Goal: Task Accomplishment & Management: Manage account settings

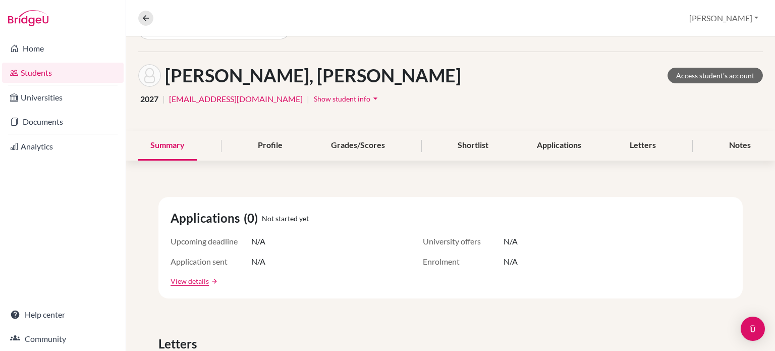
scroll to position [28, 0]
click at [53, 81] on link "Students" at bounding box center [63, 73] width 122 height 20
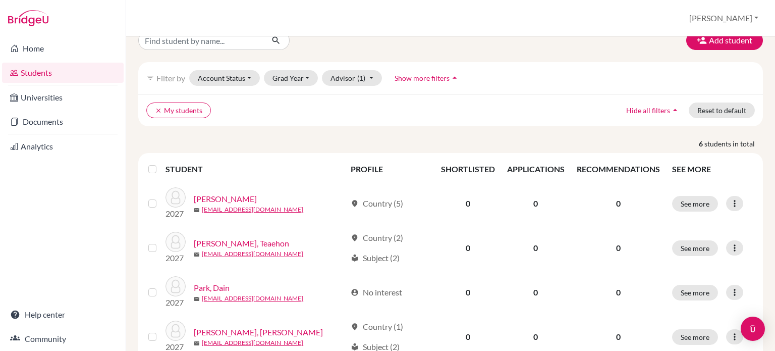
scroll to position [18, 0]
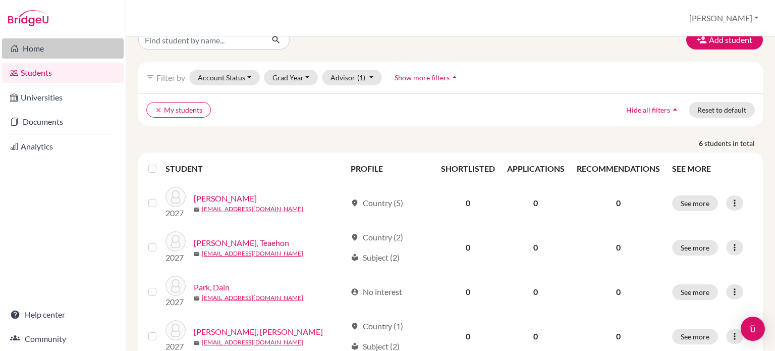
click at [36, 42] on link "Home" at bounding box center [63, 48] width 122 height 20
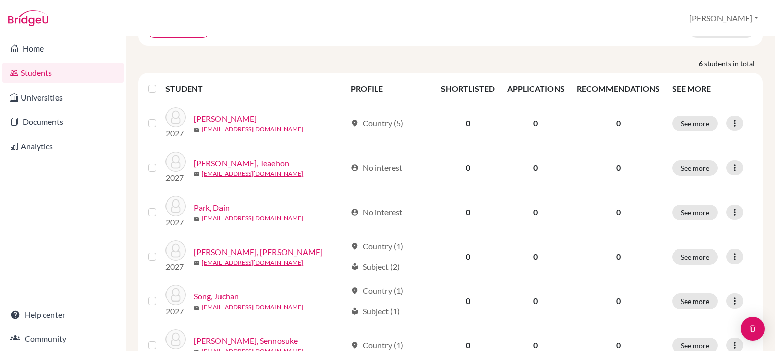
scroll to position [133, 0]
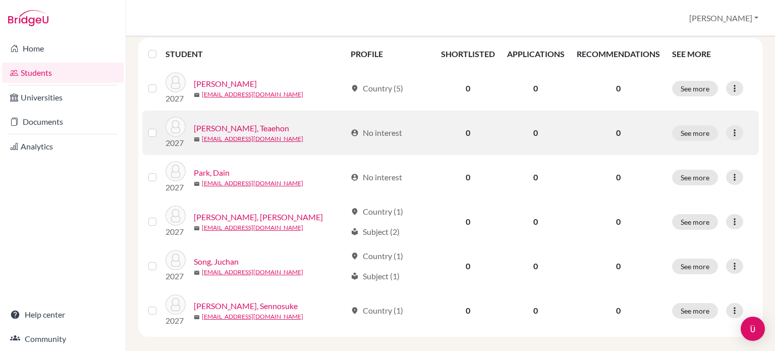
click at [229, 127] on link "Lee, Teaehon" at bounding box center [241, 128] width 95 height 12
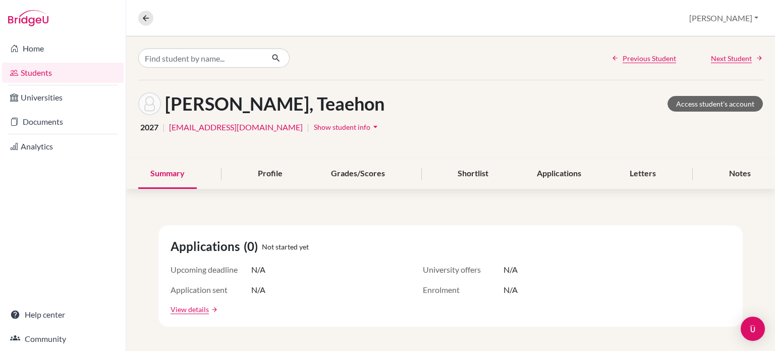
click at [314, 125] on span "Show student info" at bounding box center [342, 127] width 57 height 9
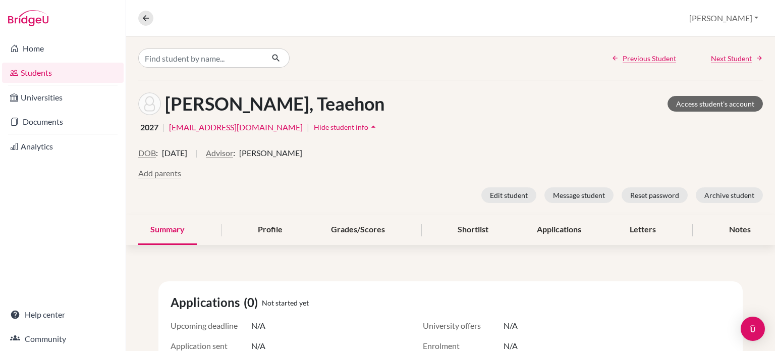
click at [314, 125] on span "Hide student info" at bounding box center [341, 127] width 54 height 9
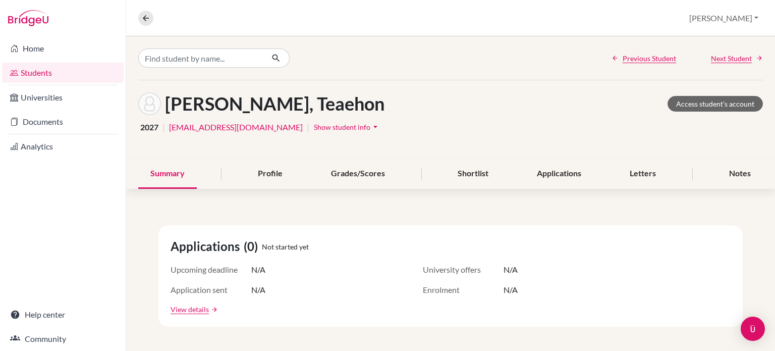
click at [206, 127] on link "[EMAIL_ADDRESS][DOMAIN_NAME]" at bounding box center [236, 127] width 134 height 12
click at [711, 105] on link "Access student's account" at bounding box center [715, 104] width 95 height 16
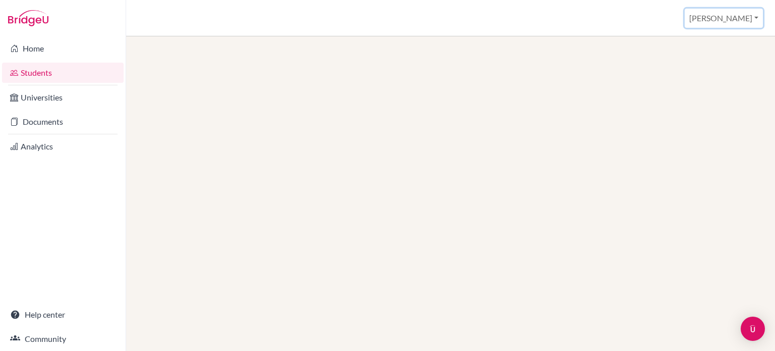
click at [741, 17] on button "[PERSON_NAME]" at bounding box center [724, 18] width 78 height 19
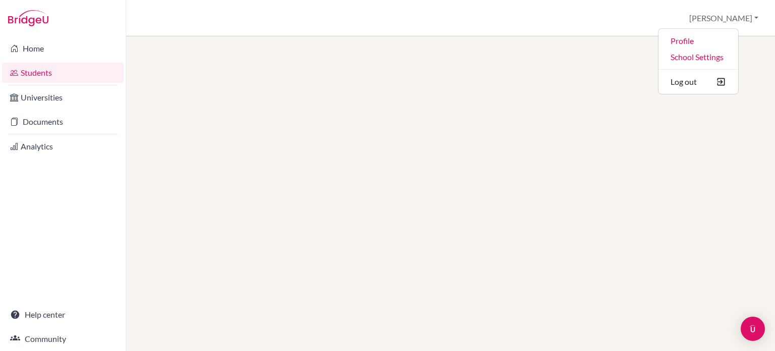
click at [695, 12] on div "Students overview Christiaan Profile School Settings Log out" at bounding box center [450, 18] width 649 height 36
click at [49, 75] on link "Students" at bounding box center [63, 73] width 122 height 20
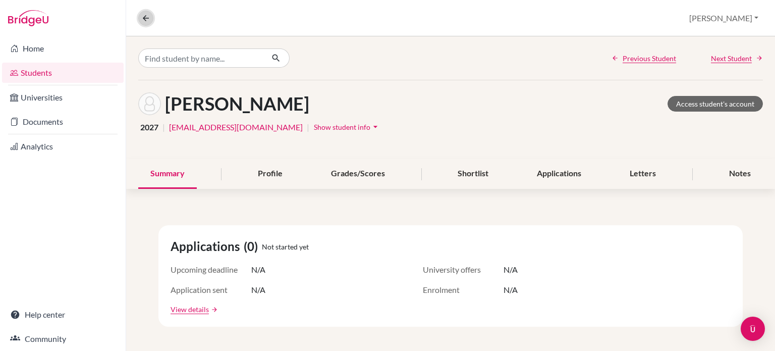
click at [149, 18] on icon at bounding box center [145, 18] width 9 height 9
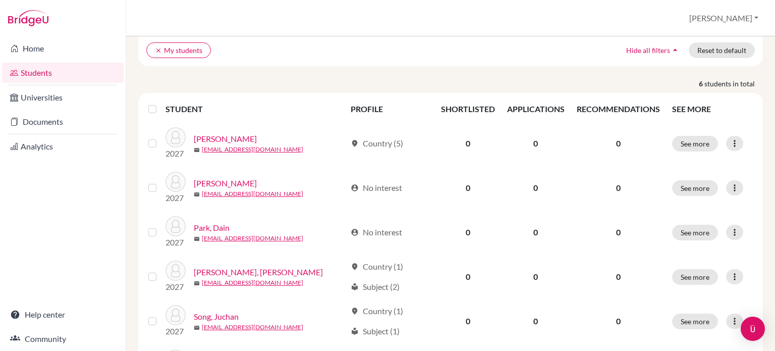
scroll to position [96, 0]
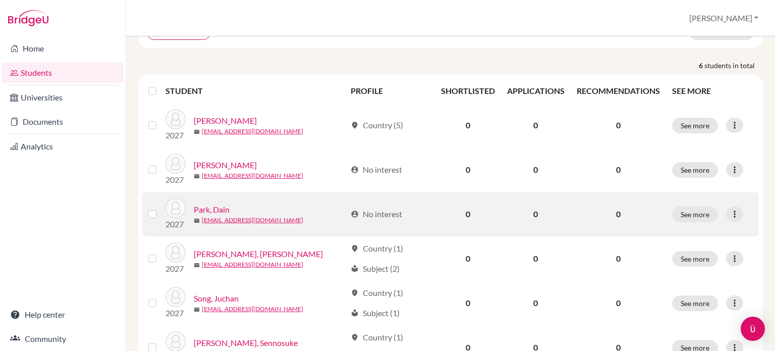
click at [225, 208] on link "Park, Dain" at bounding box center [212, 209] width 36 height 12
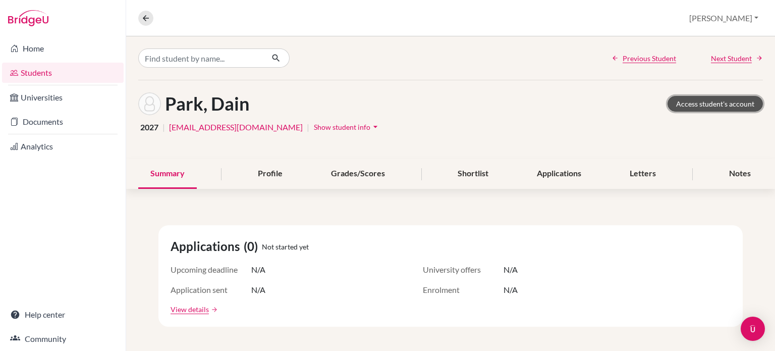
click at [704, 108] on link "Access student's account" at bounding box center [715, 104] width 95 height 16
click at [314, 125] on span "Show student info" at bounding box center [342, 127] width 57 height 9
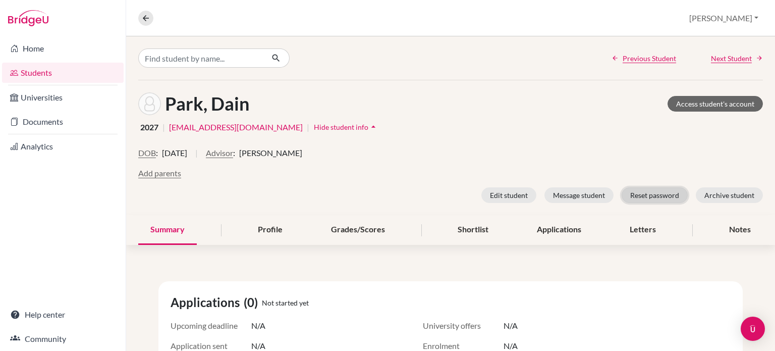
click at [644, 195] on button "Reset password" at bounding box center [655, 195] width 66 height 16
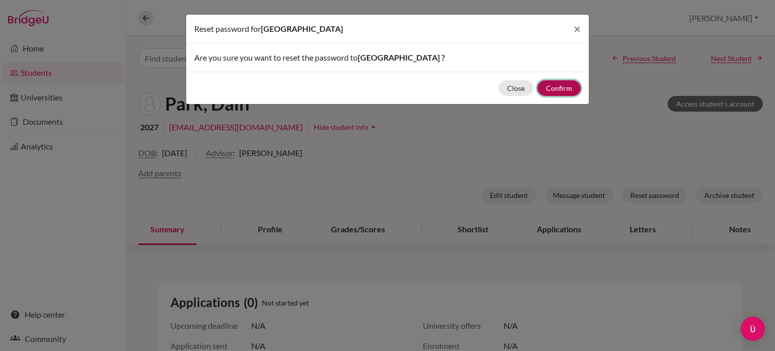
click at [559, 92] on button "Confirm" at bounding box center [558, 88] width 43 height 16
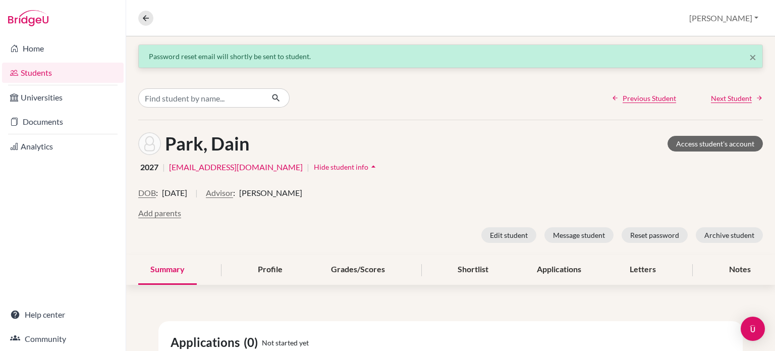
click at [49, 73] on link "Students" at bounding box center [63, 73] width 122 height 20
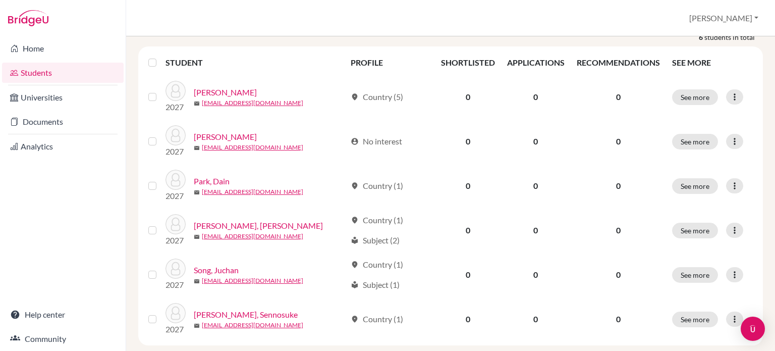
scroll to position [142, 0]
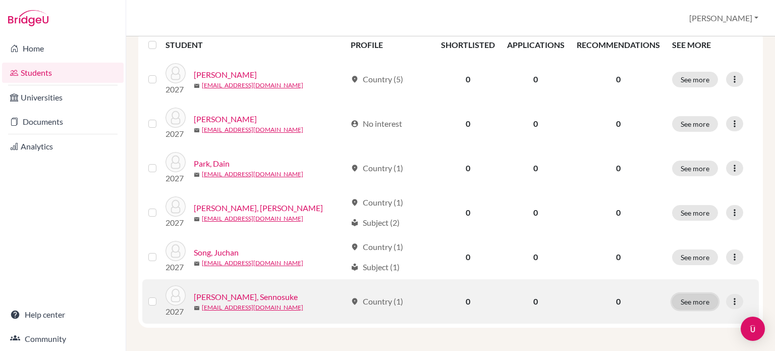
click at [689, 300] on button "See more" at bounding box center [695, 302] width 46 height 16
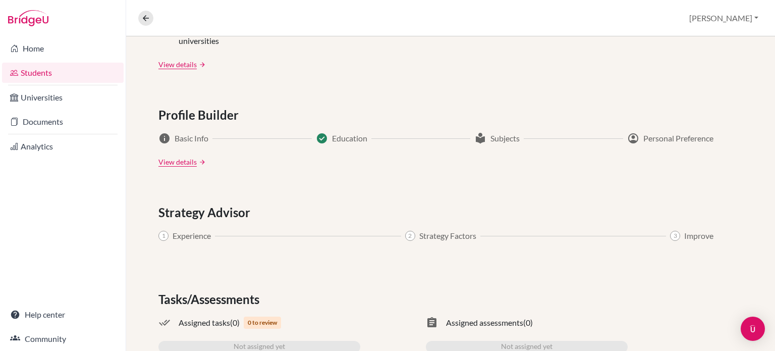
scroll to position [536, 0]
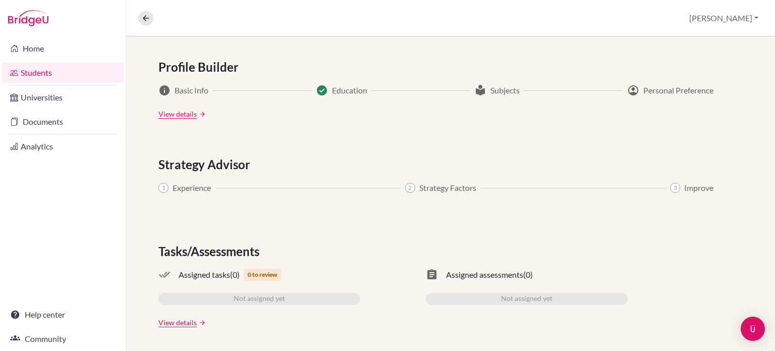
click at [42, 66] on link "Students" at bounding box center [63, 73] width 122 height 20
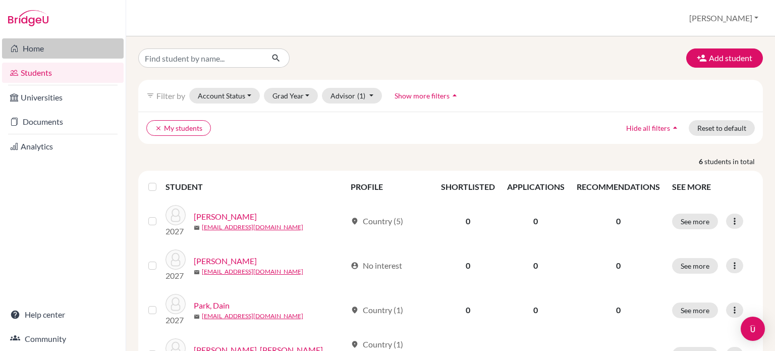
click at [42, 54] on link "Home" at bounding box center [63, 48] width 122 height 20
